Goal: Task Accomplishment & Management: Manage account settings

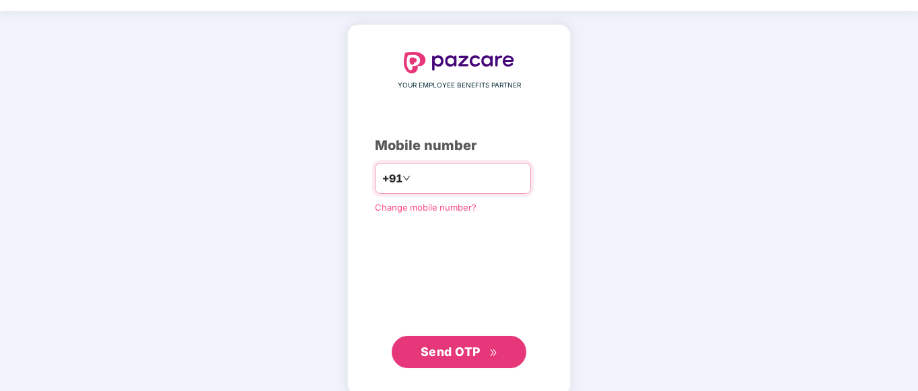
scroll to position [56, 0]
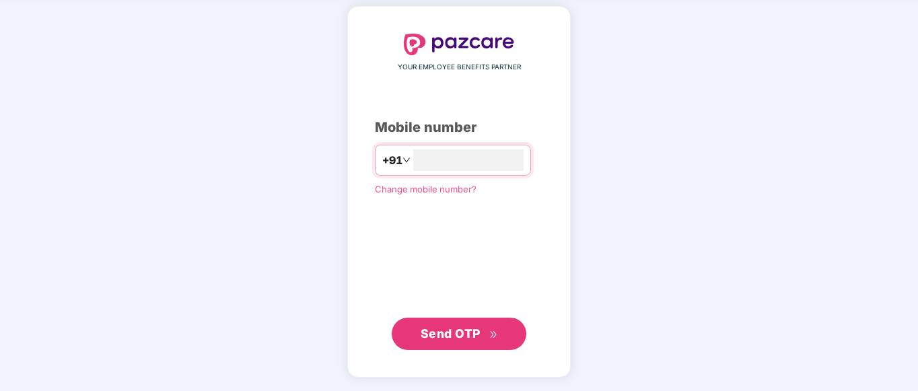
type input "**********"
click at [472, 336] on span "Send OTP" at bounding box center [451, 333] width 60 height 14
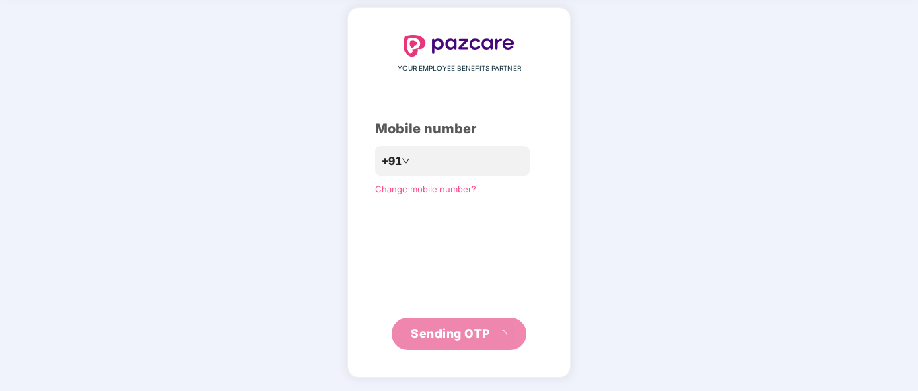
scroll to position [48, 0]
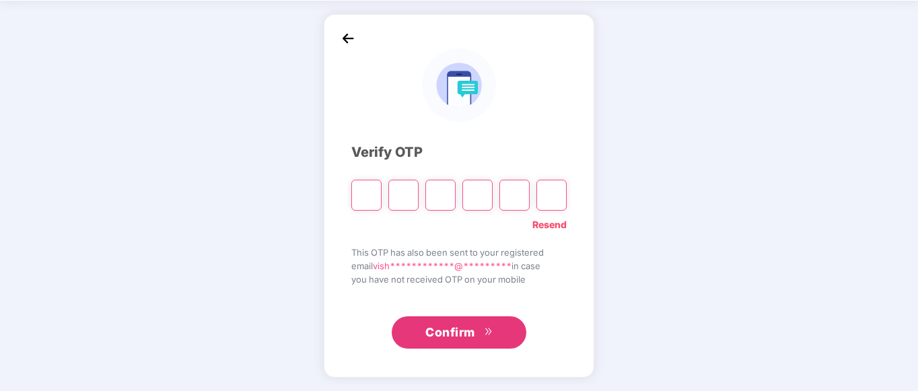
type input "*"
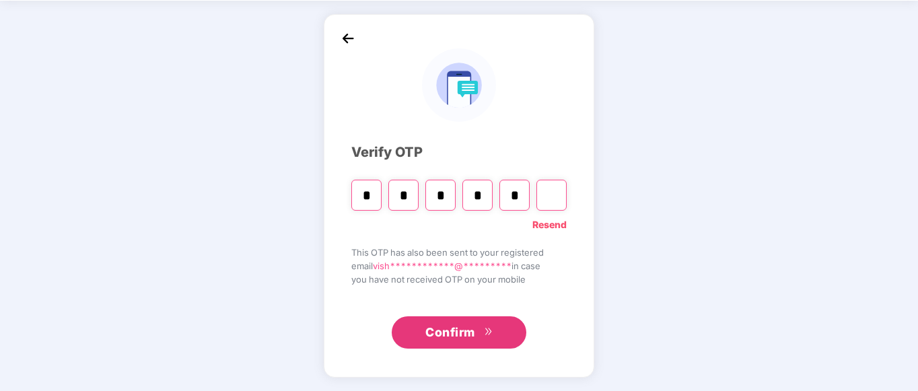
type input "*"
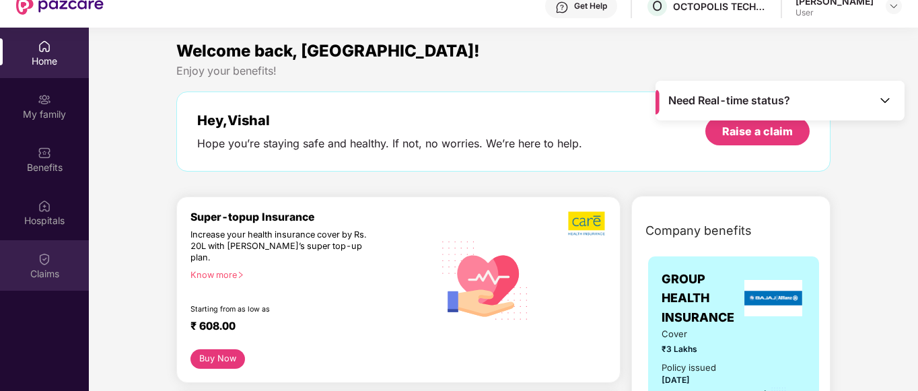
click at [39, 256] on img at bounding box center [44, 258] width 13 height 13
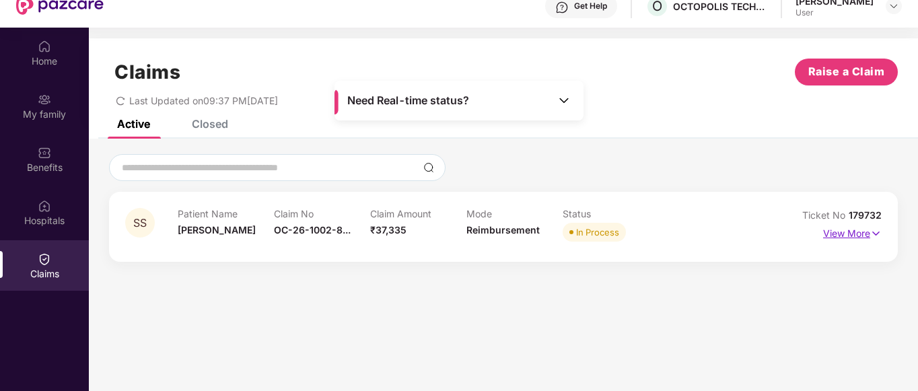
click at [860, 234] on p "View More" at bounding box center [852, 232] width 59 height 18
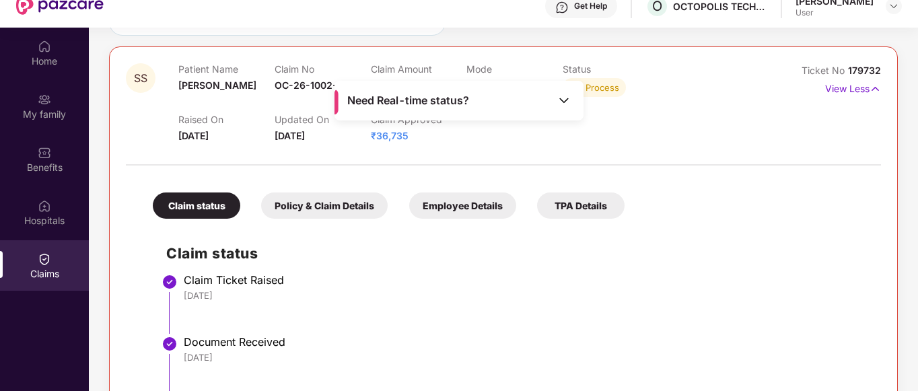
scroll to position [145, 0]
click at [559, 104] on img at bounding box center [563, 100] width 13 height 13
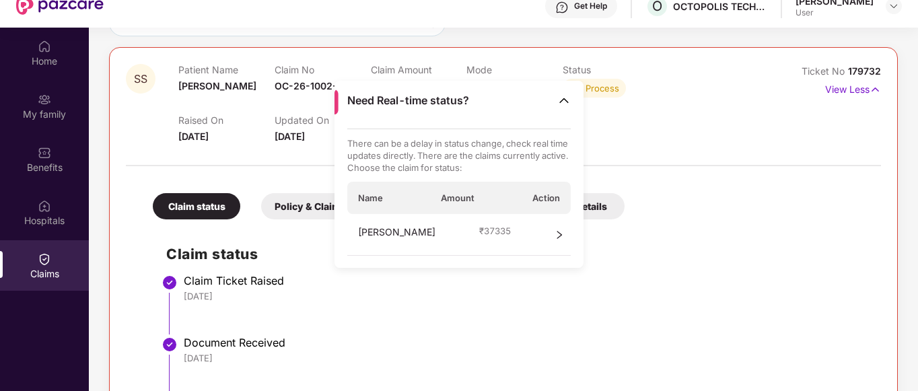
click at [559, 104] on img at bounding box center [563, 100] width 13 height 13
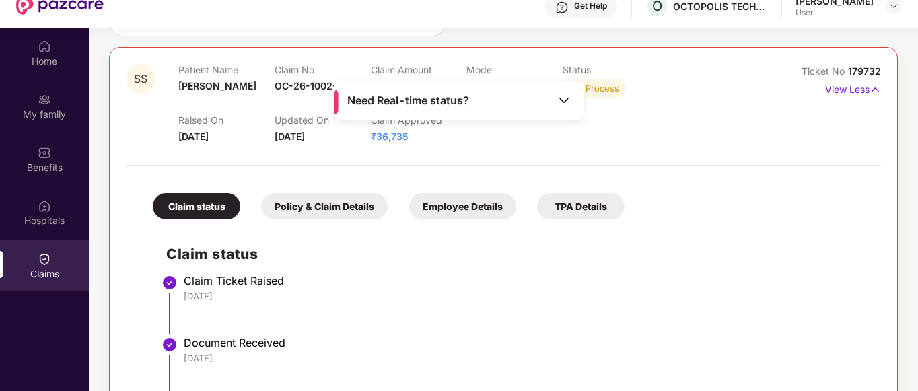
click at [606, 112] on div "Raised On 10 Oct 2025 Updated On 14 Oct 2025 Claim Approved ₹36,735" at bounding box center [466, 122] width 577 height 43
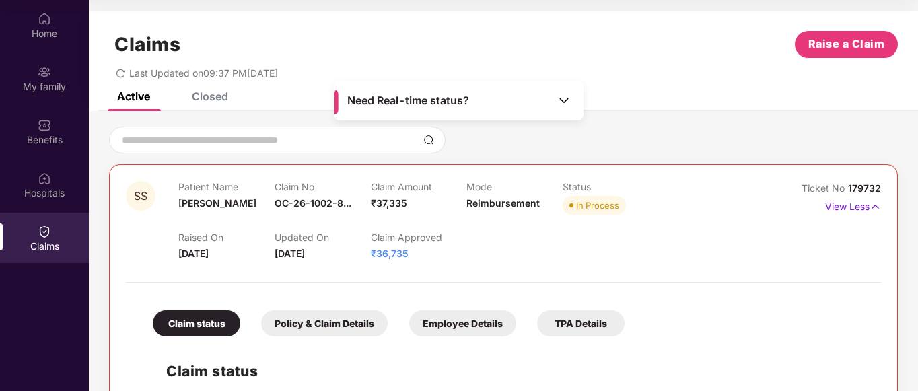
scroll to position [303, 0]
